Goal: Transaction & Acquisition: Download file/media

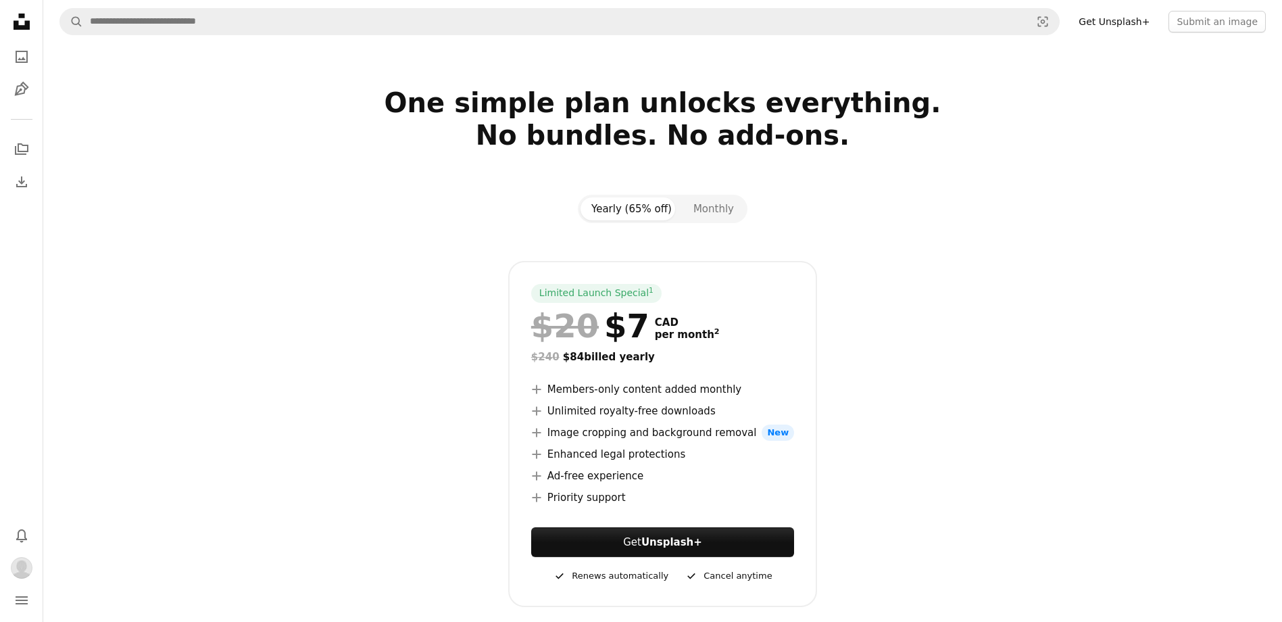
click at [14, 18] on icon "Unsplash logo Unsplash Home" at bounding box center [21, 21] width 27 height 27
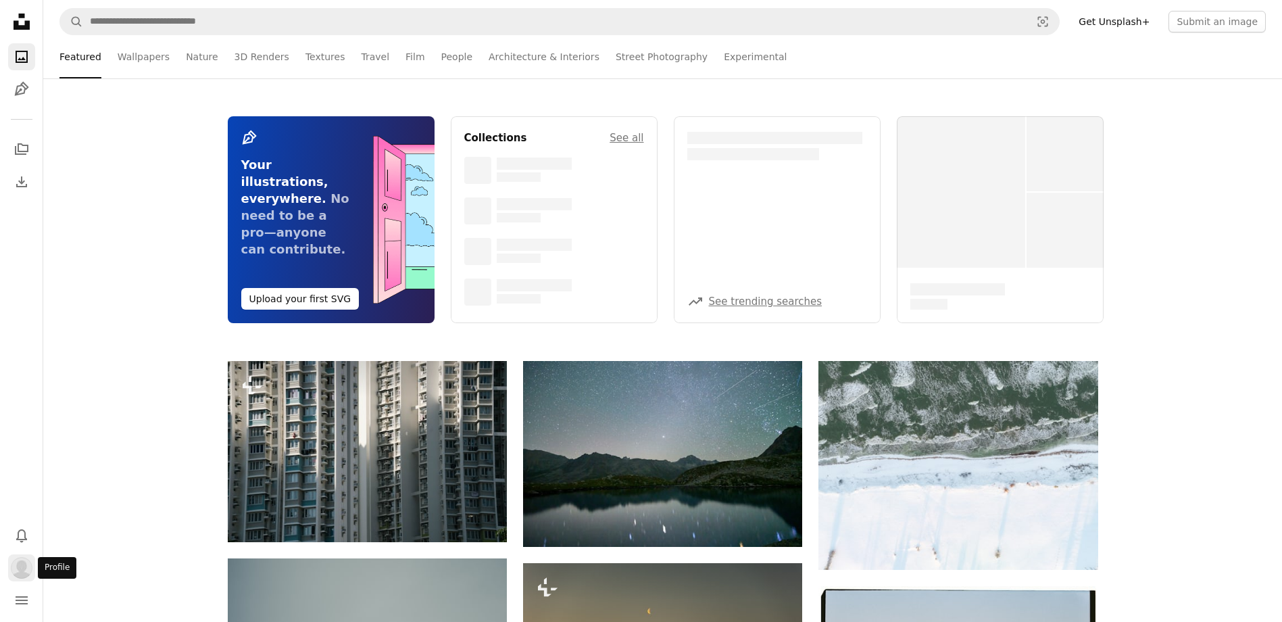
click at [15, 574] on img "Profile" at bounding box center [22, 568] width 22 height 22
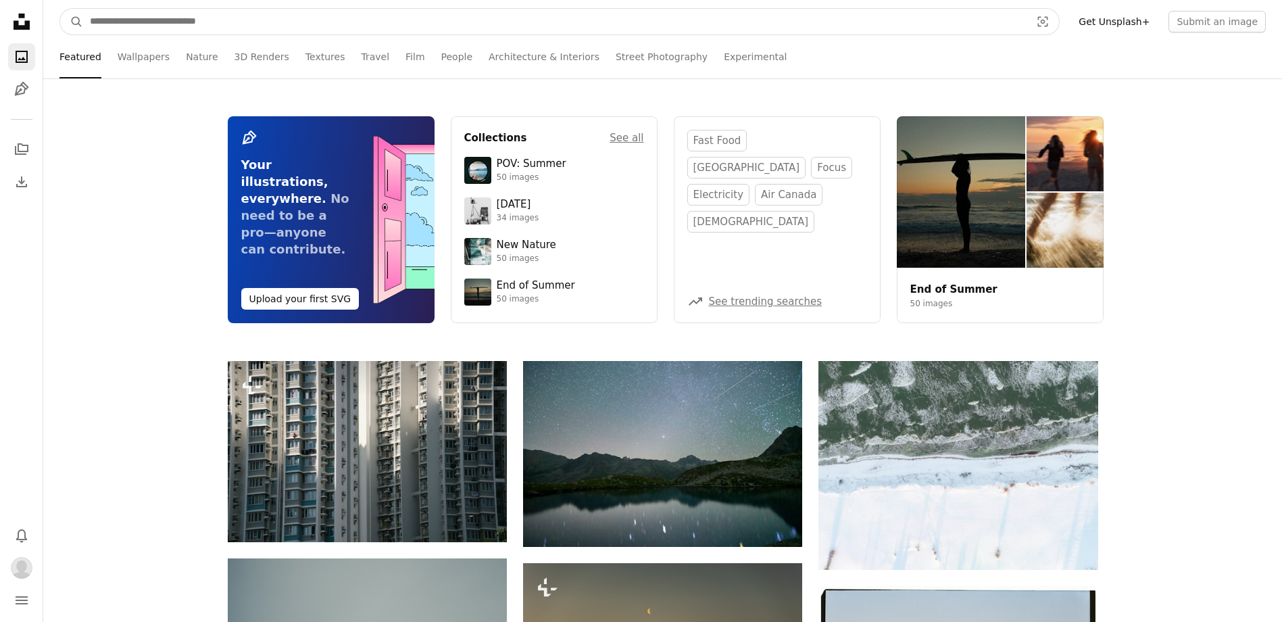
click at [146, 25] on input "Find visuals sitewide" at bounding box center [554, 22] width 943 height 26
type input "*"
type input "**********"
click button "A magnifying glass" at bounding box center [71, 22] width 23 height 26
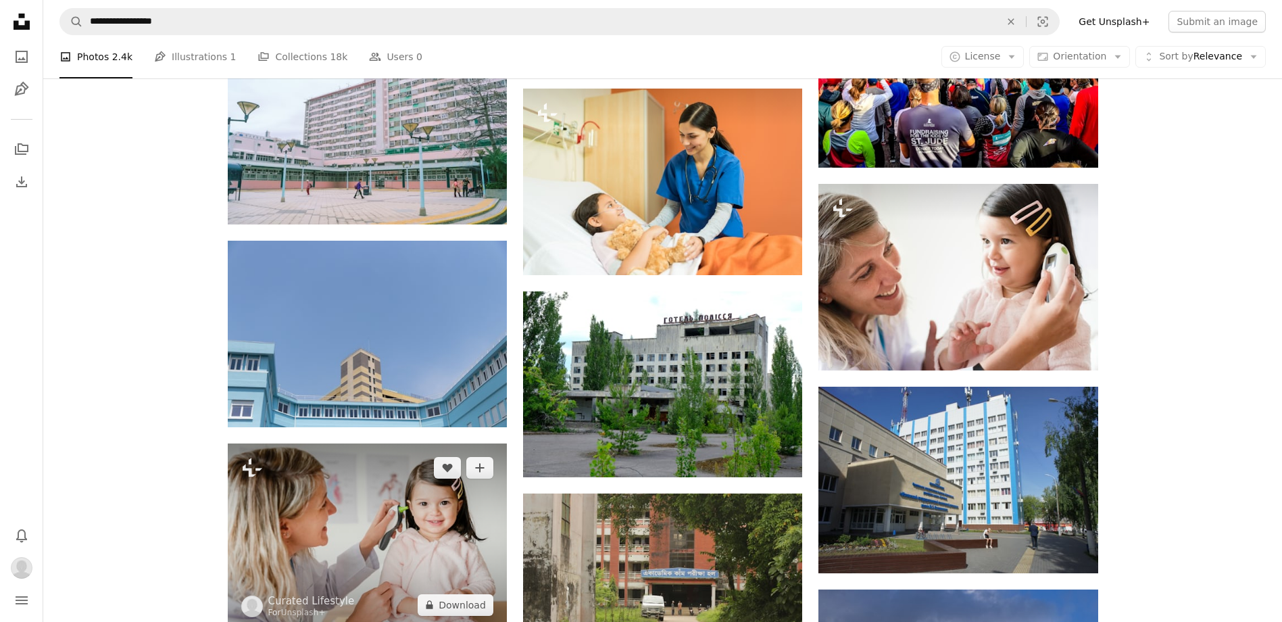
scroll to position [743, 0]
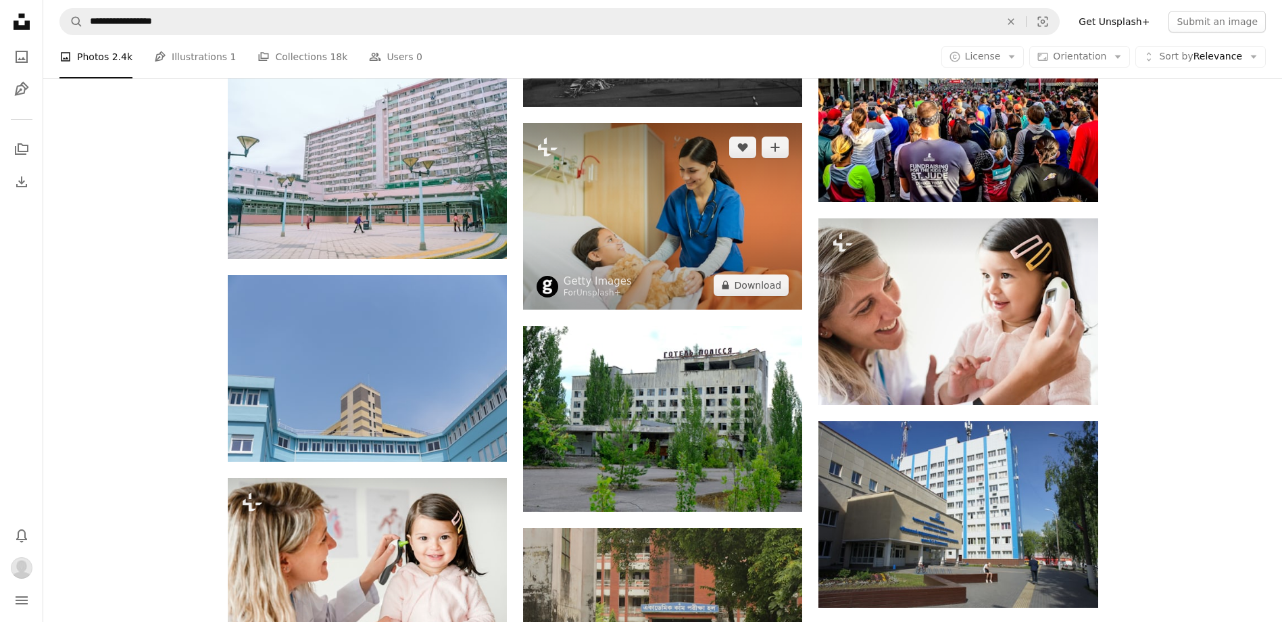
click at [624, 205] on img at bounding box center [662, 216] width 279 height 186
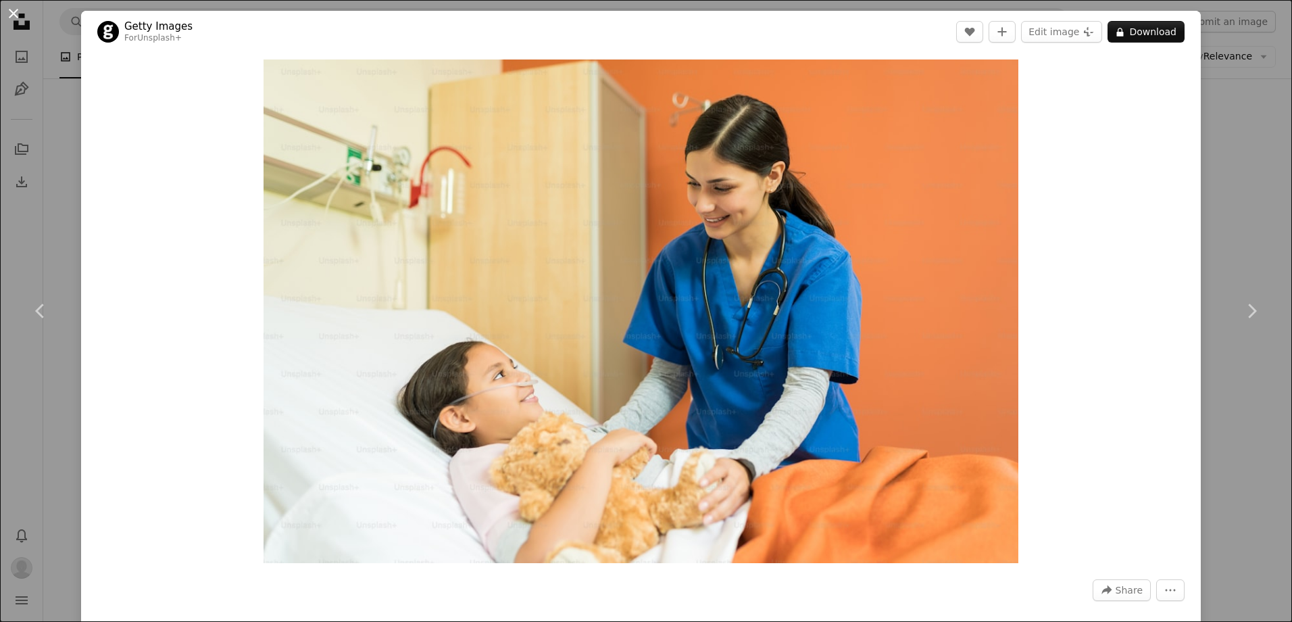
click at [13, 16] on button "An X shape" at bounding box center [13, 13] width 16 height 16
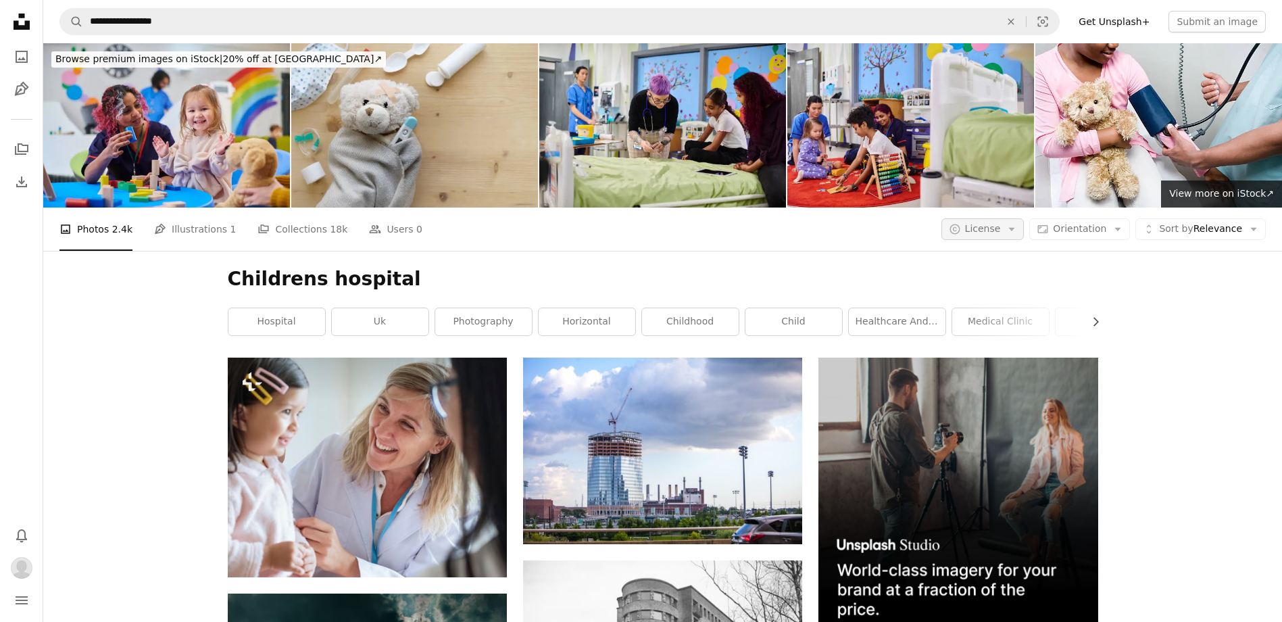
click at [1001, 228] on span "License" at bounding box center [983, 228] width 36 height 11
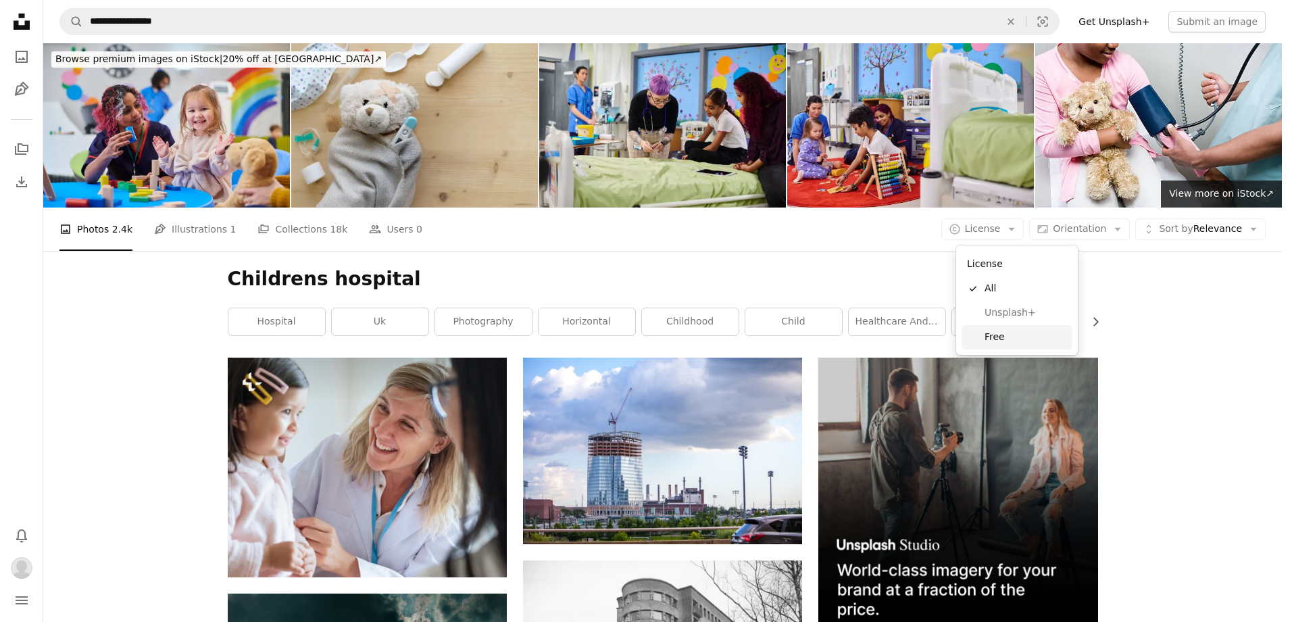
drag, startPoint x: 1001, startPoint y: 332, endPoint x: 1065, endPoint y: 332, distance: 63.5
click at [1001, 332] on span "Free" at bounding box center [1025, 337] width 82 height 14
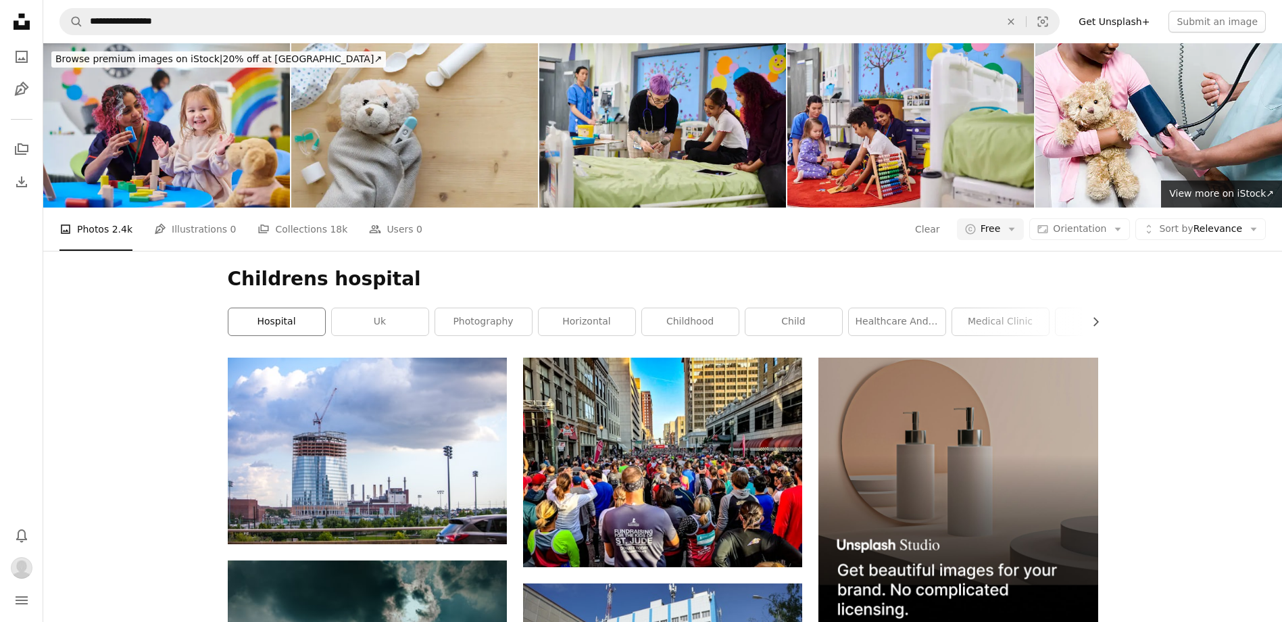
click at [255, 321] on link "hospital" at bounding box center [276, 321] width 97 height 27
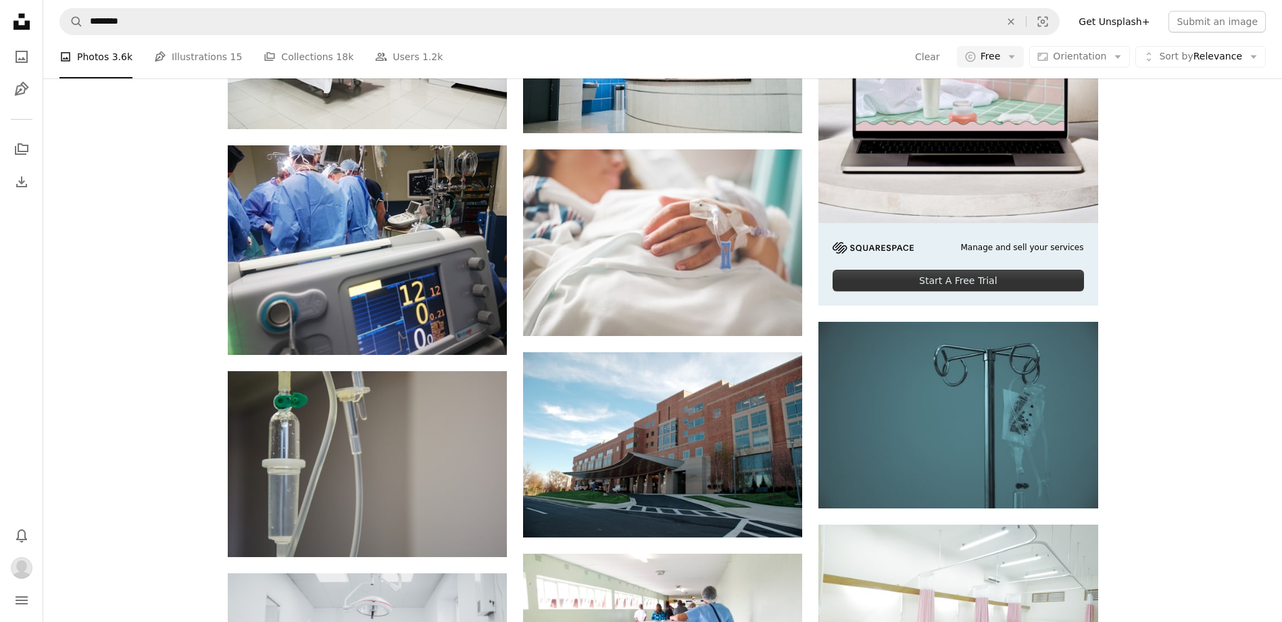
scroll to position [270, 0]
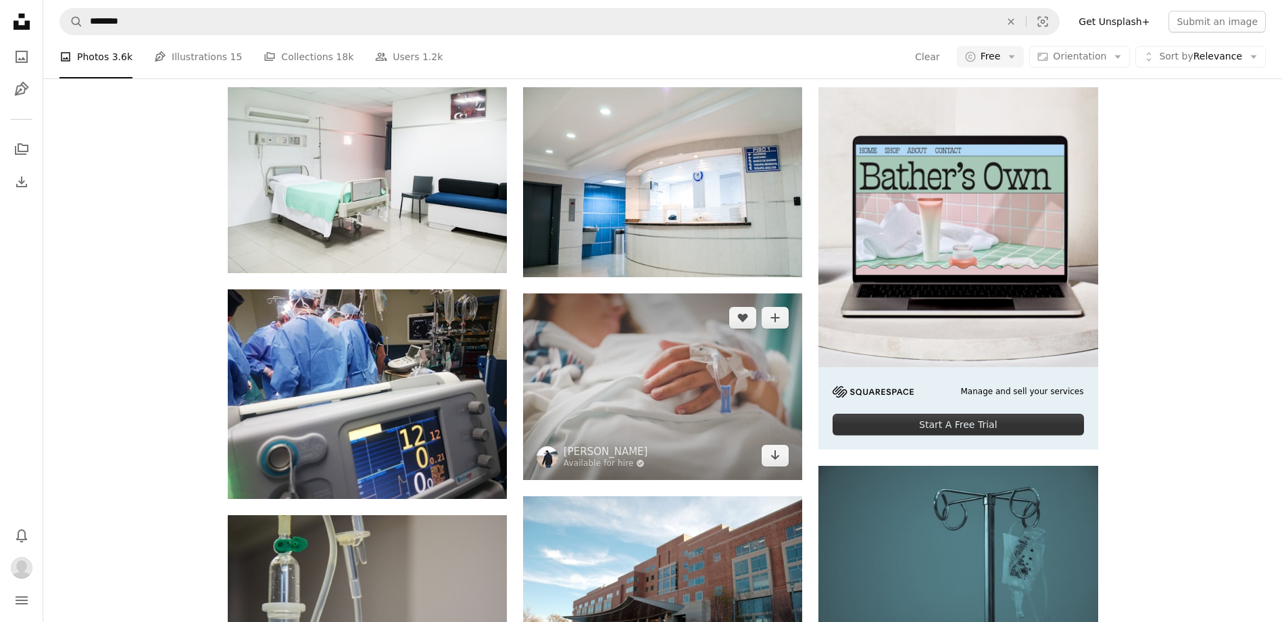
click at [618, 330] on img at bounding box center [662, 386] width 279 height 186
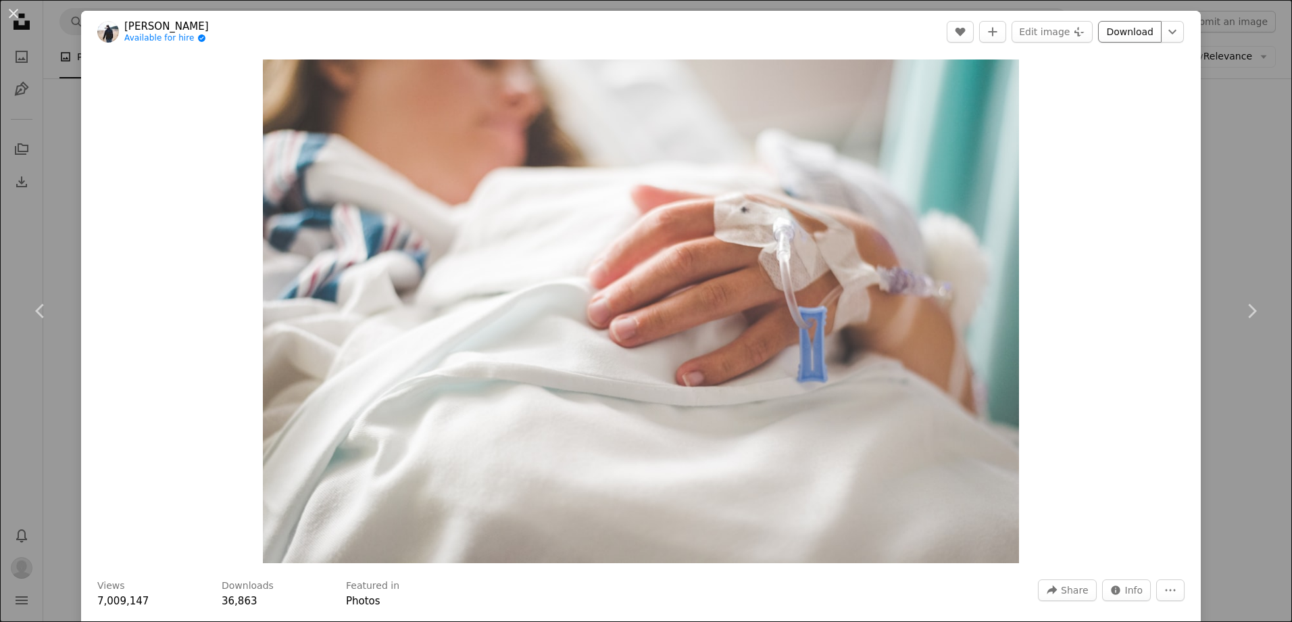
click at [1126, 30] on link "Download" at bounding box center [1130, 32] width 64 height 22
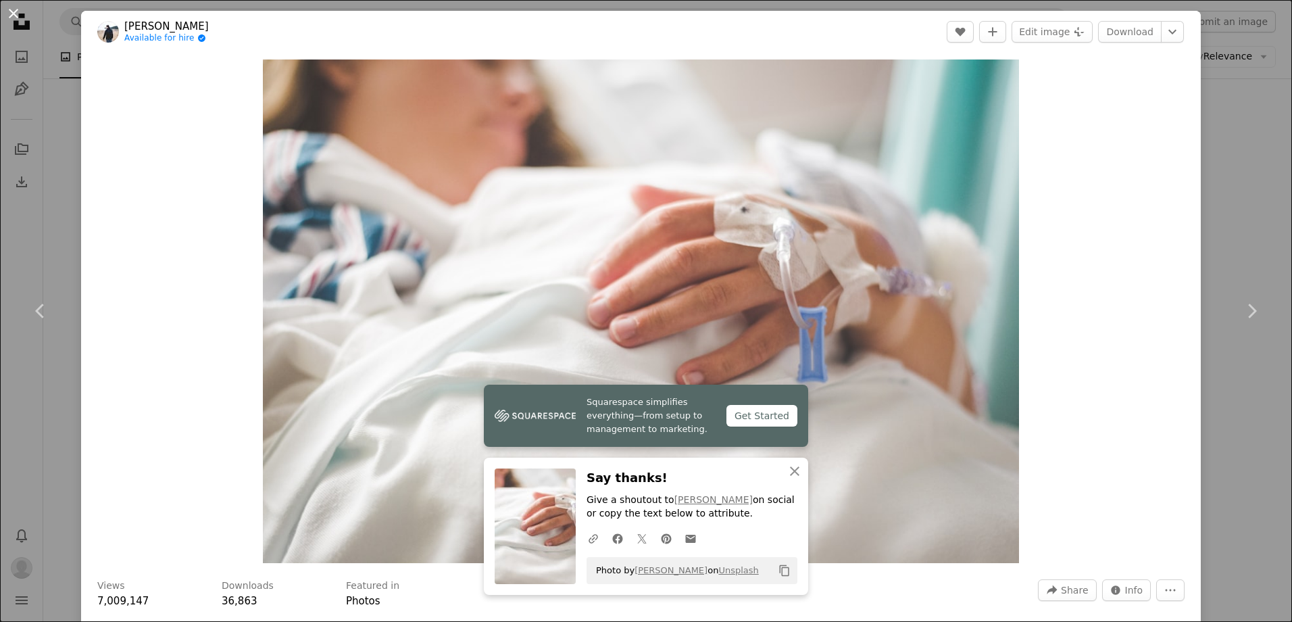
click at [9, 11] on button "An X shape" at bounding box center [13, 13] width 16 height 16
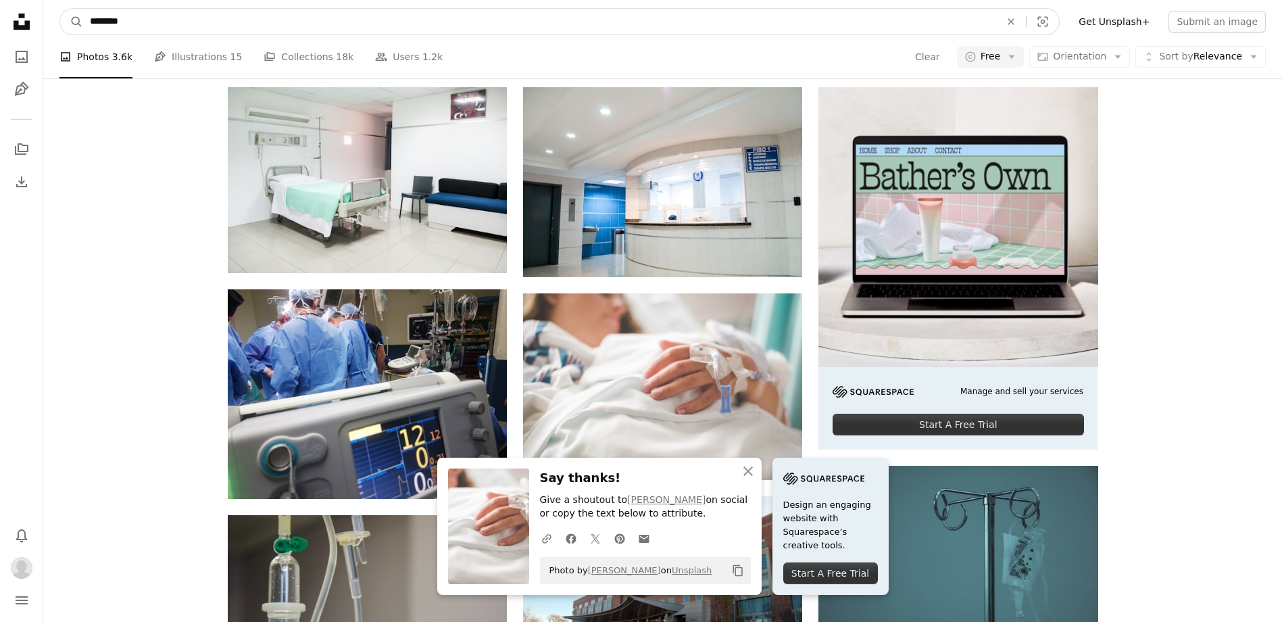
drag, startPoint x: 227, startPoint y: 21, endPoint x: 0, endPoint y: 10, distance: 227.2
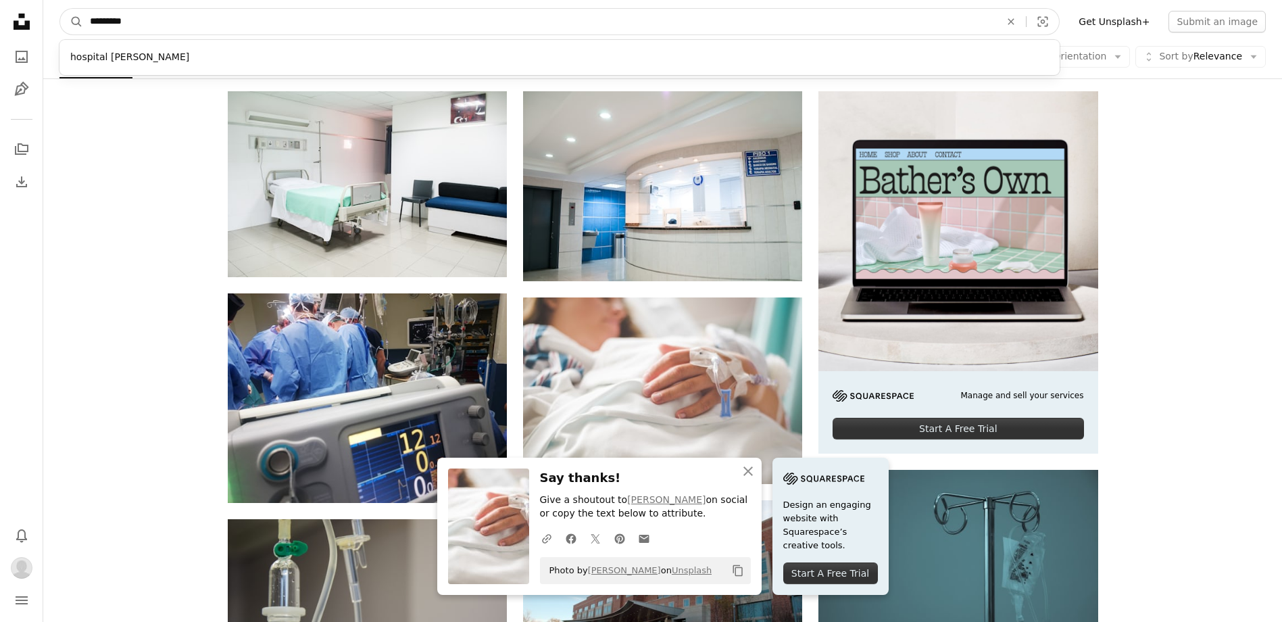
type input "**********"
click button "A magnifying glass" at bounding box center [71, 22] width 23 height 26
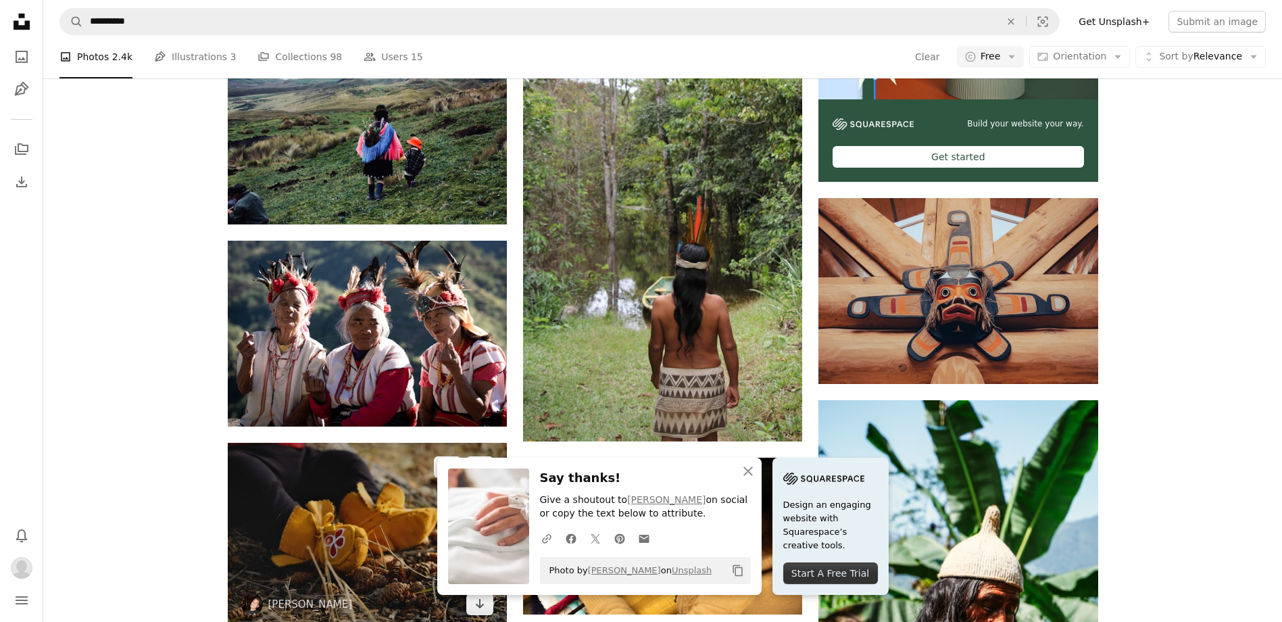
scroll to position [676, 0]
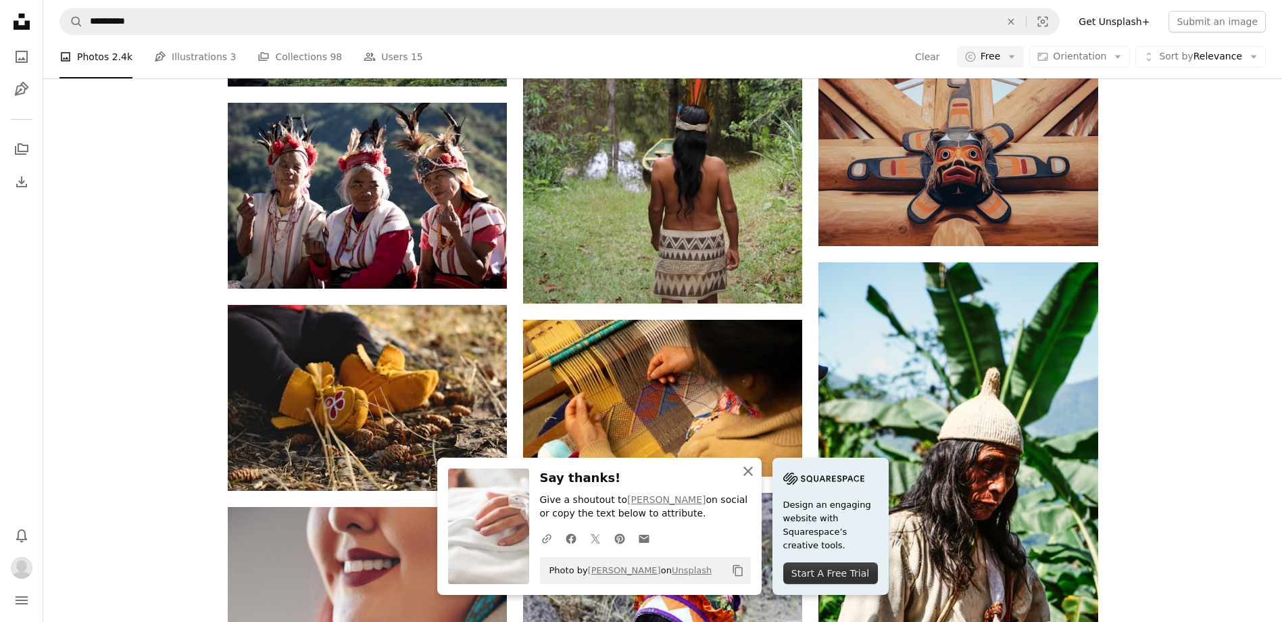
click at [750, 473] on icon "button" at bounding box center [747, 470] width 9 height 9
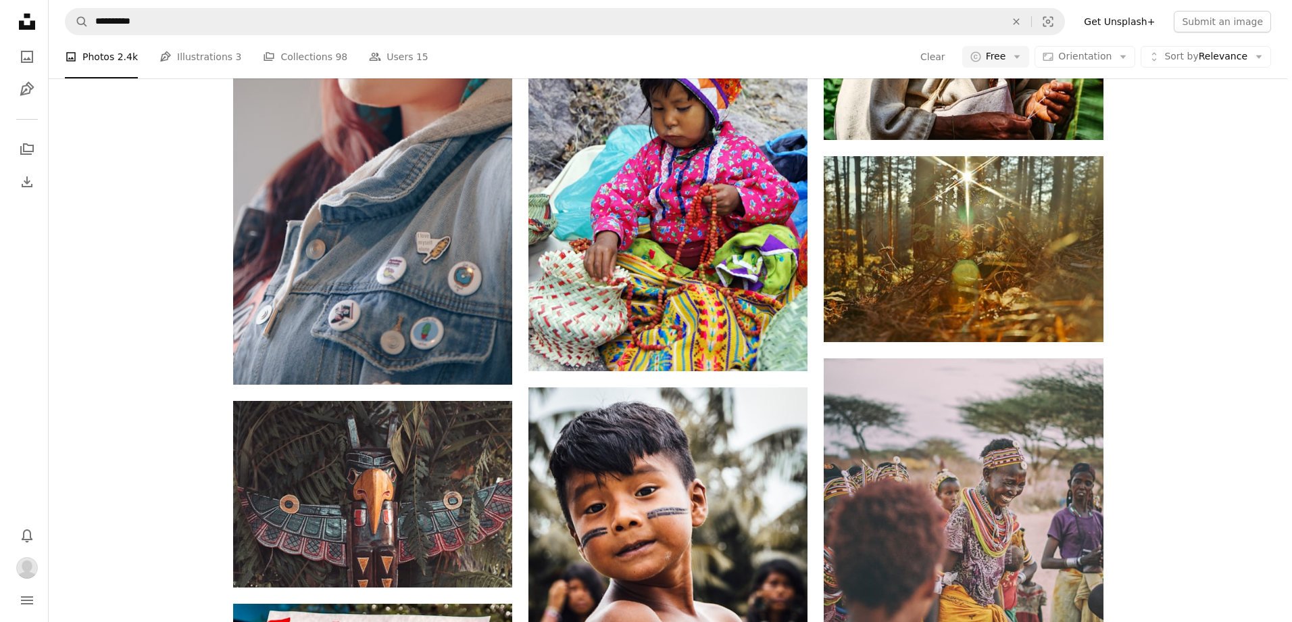
scroll to position [1081, 0]
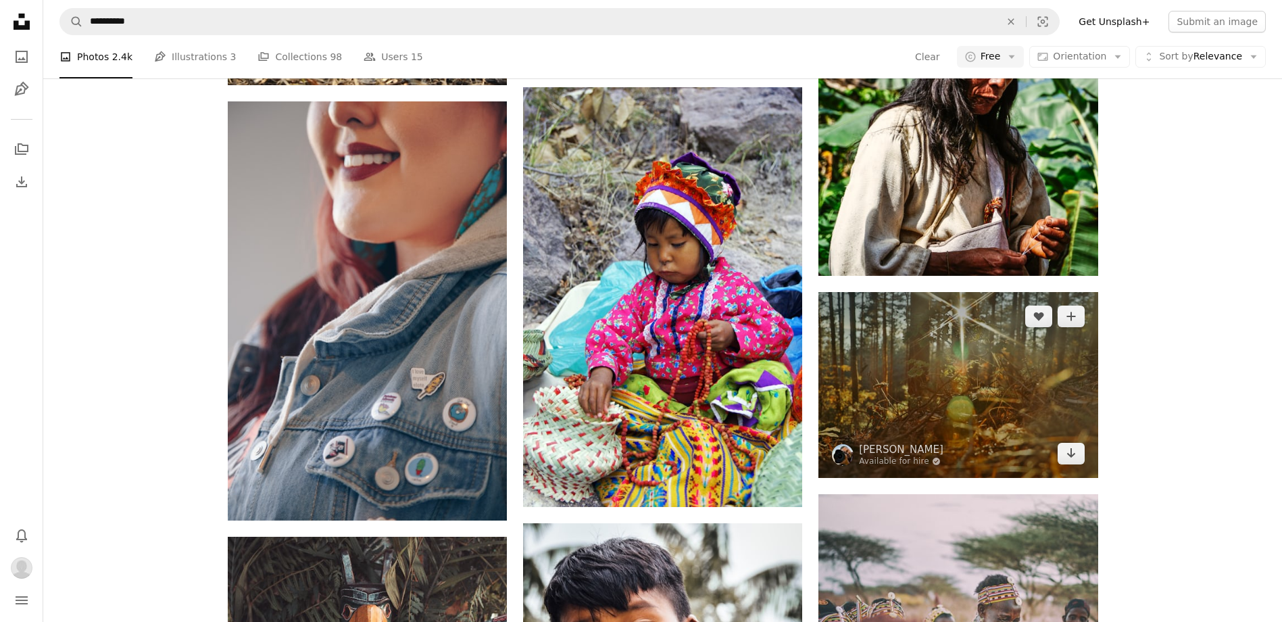
click at [961, 390] on img at bounding box center [957, 385] width 279 height 186
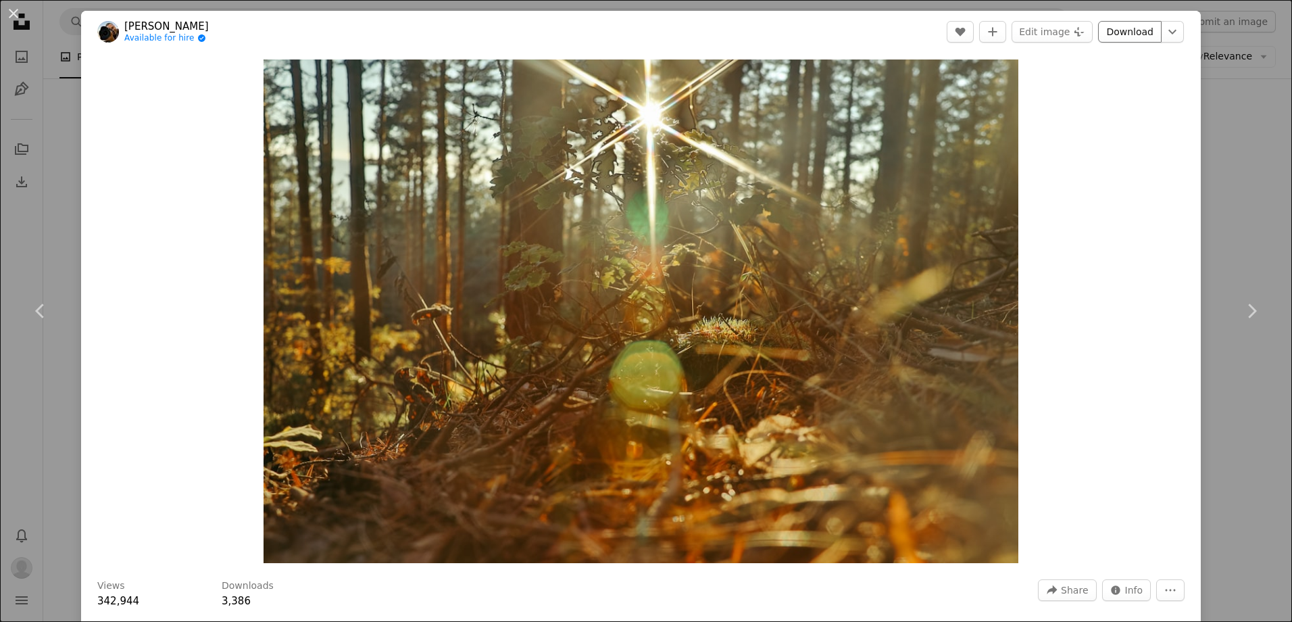
click at [1127, 34] on link "Download" at bounding box center [1130, 32] width 64 height 22
